Goal: Information Seeking & Learning: Learn about a topic

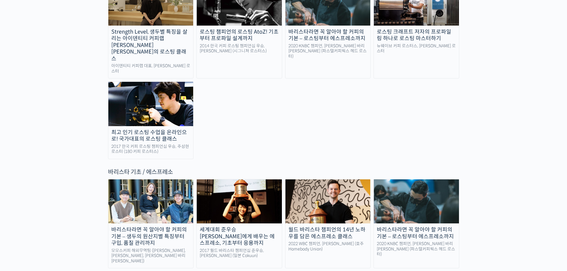
scroll to position [744, 0]
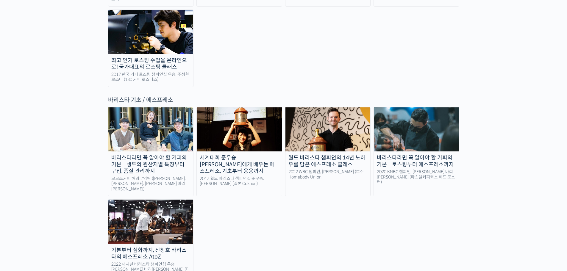
click at [418, 154] on div "바리스타라면 꼭 알아야 할 커피의 기본 – 로스팅부터 에스프레소까지" at bounding box center [416, 160] width 85 height 13
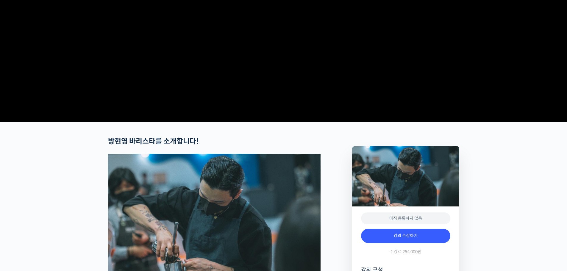
scroll to position [179, 0]
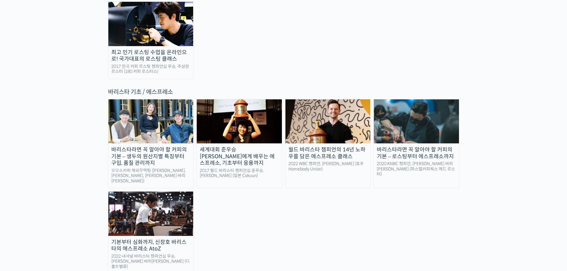
click at [231, 99] on img at bounding box center [239, 121] width 85 height 44
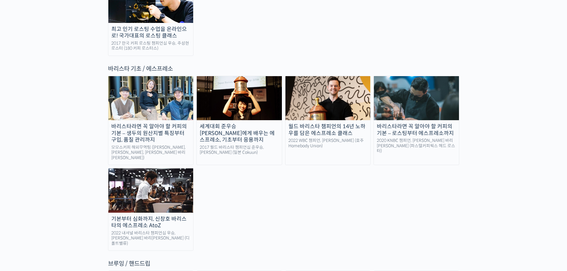
scroll to position [782, 0]
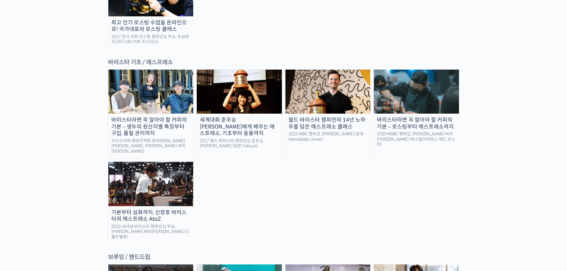
click at [251, 70] on img at bounding box center [239, 92] width 85 height 44
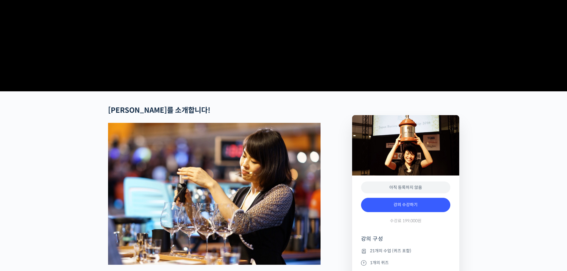
scroll to position [179, 0]
